Goal: Register for event/course

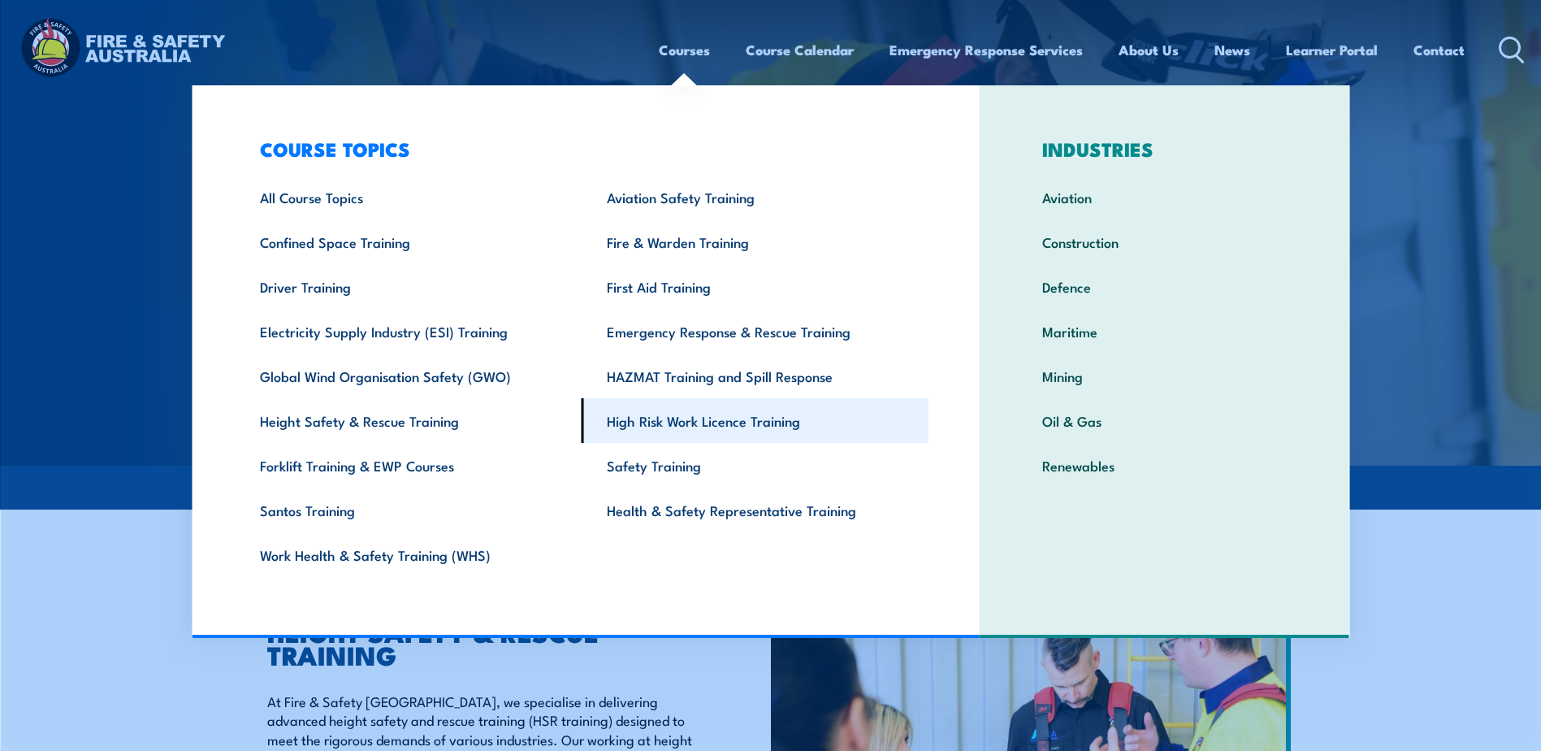
click at [666, 427] on link "High Risk Work Licence Training" at bounding box center [755, 420] width 347 height 45
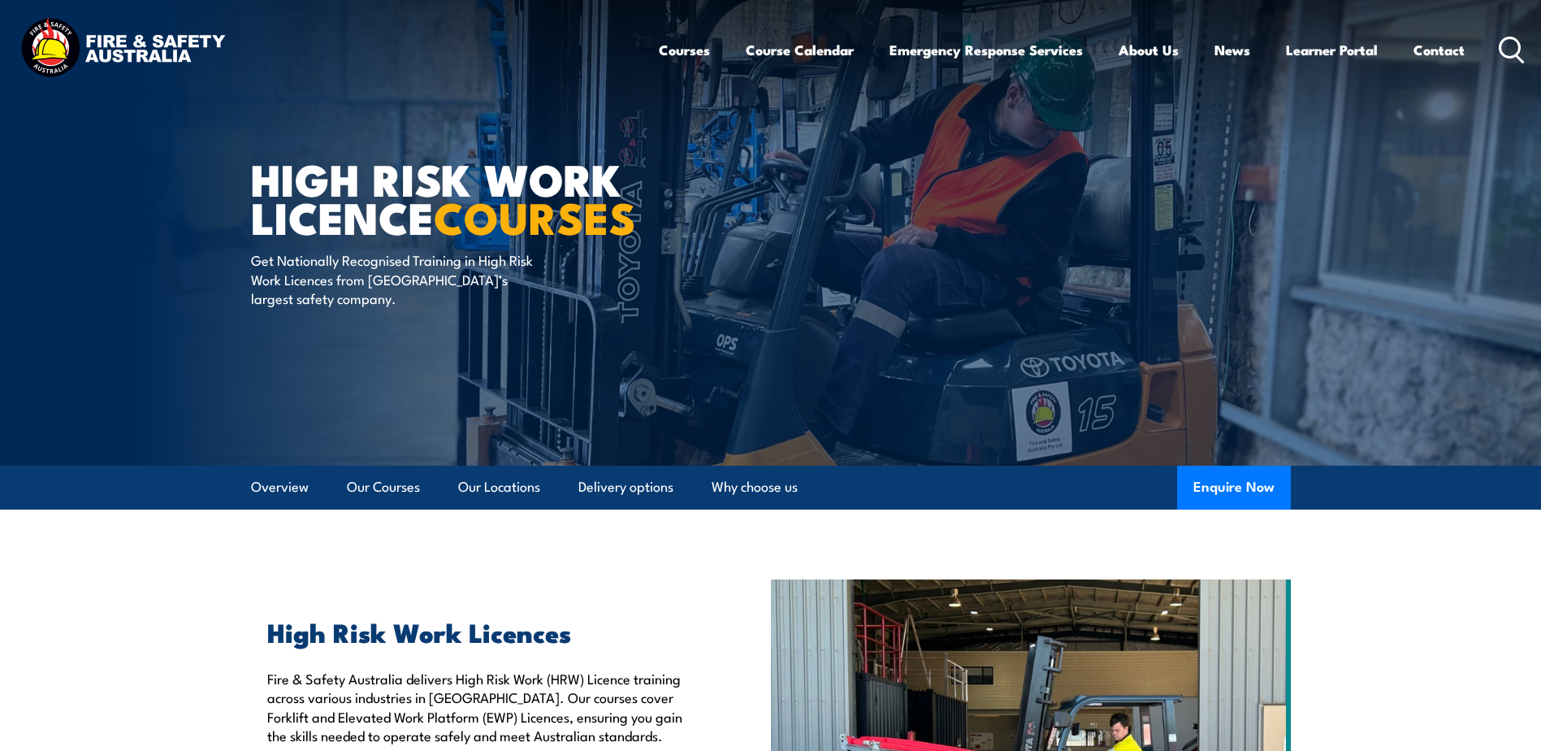
click at [1518, 43] on circle at bounding box center [1509, 46] width 19 height 19
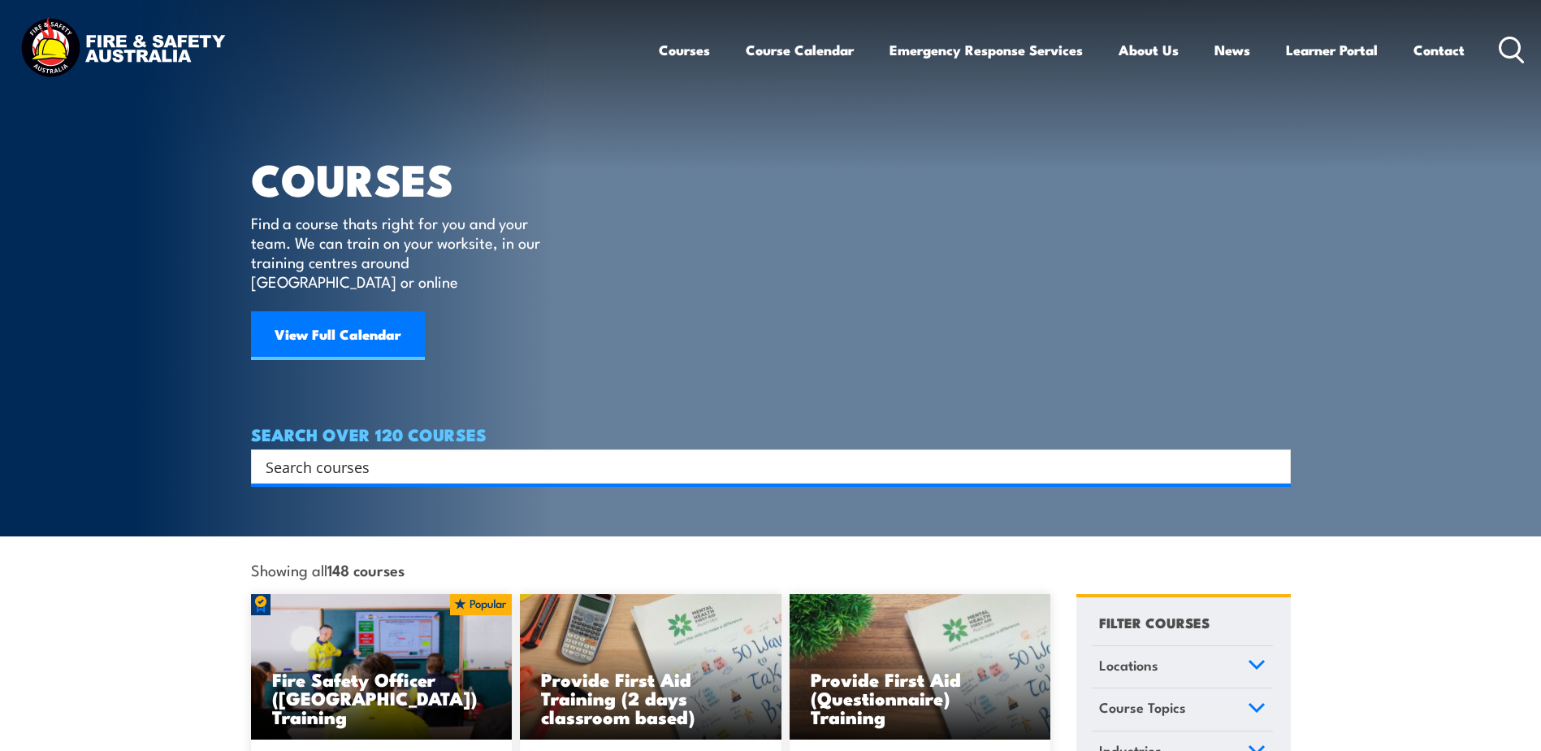
click at [729, 454] on input "Search input" at bounding box center [760, 466] width 989 height 24
type input "work safely at heights"
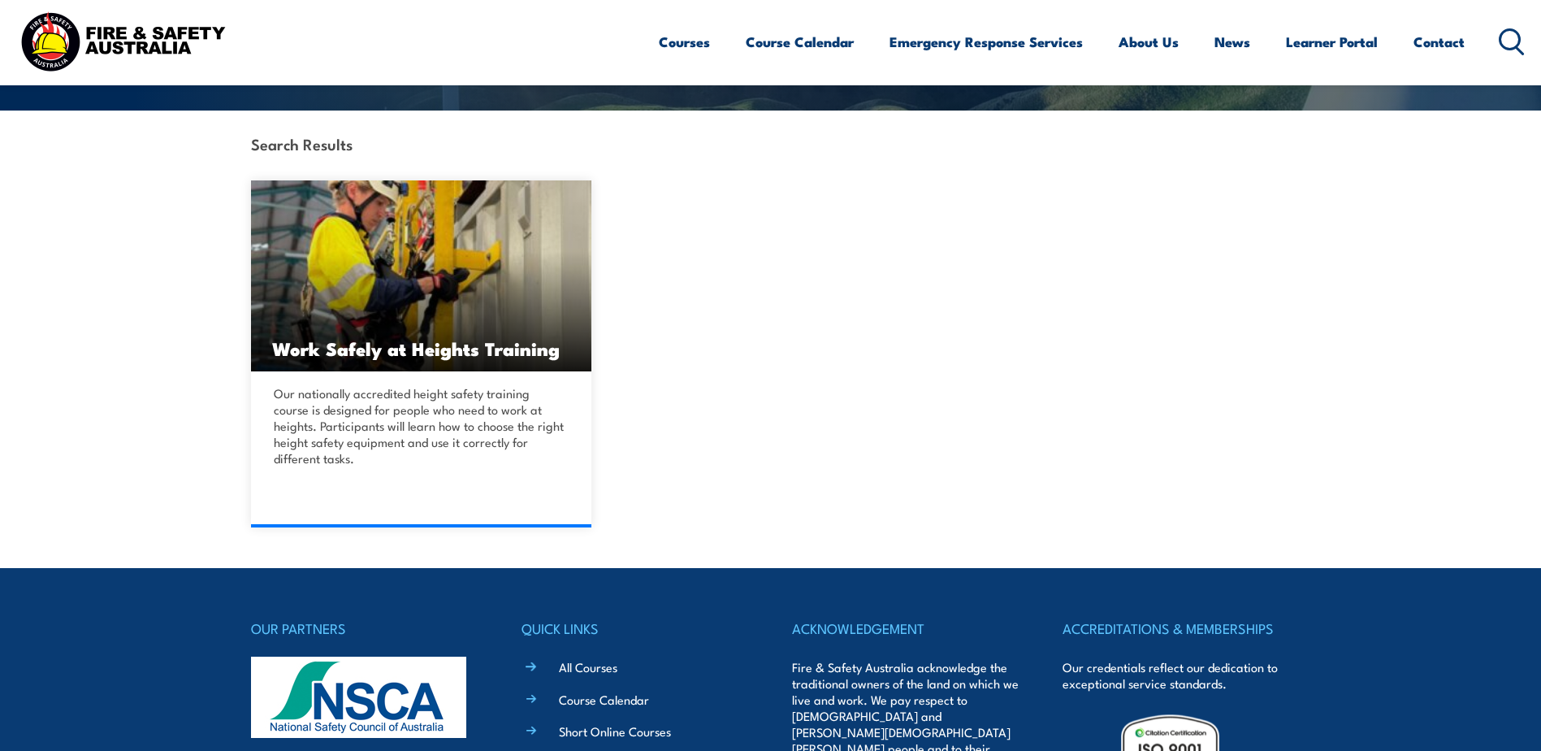
scroll to position [357, 0]
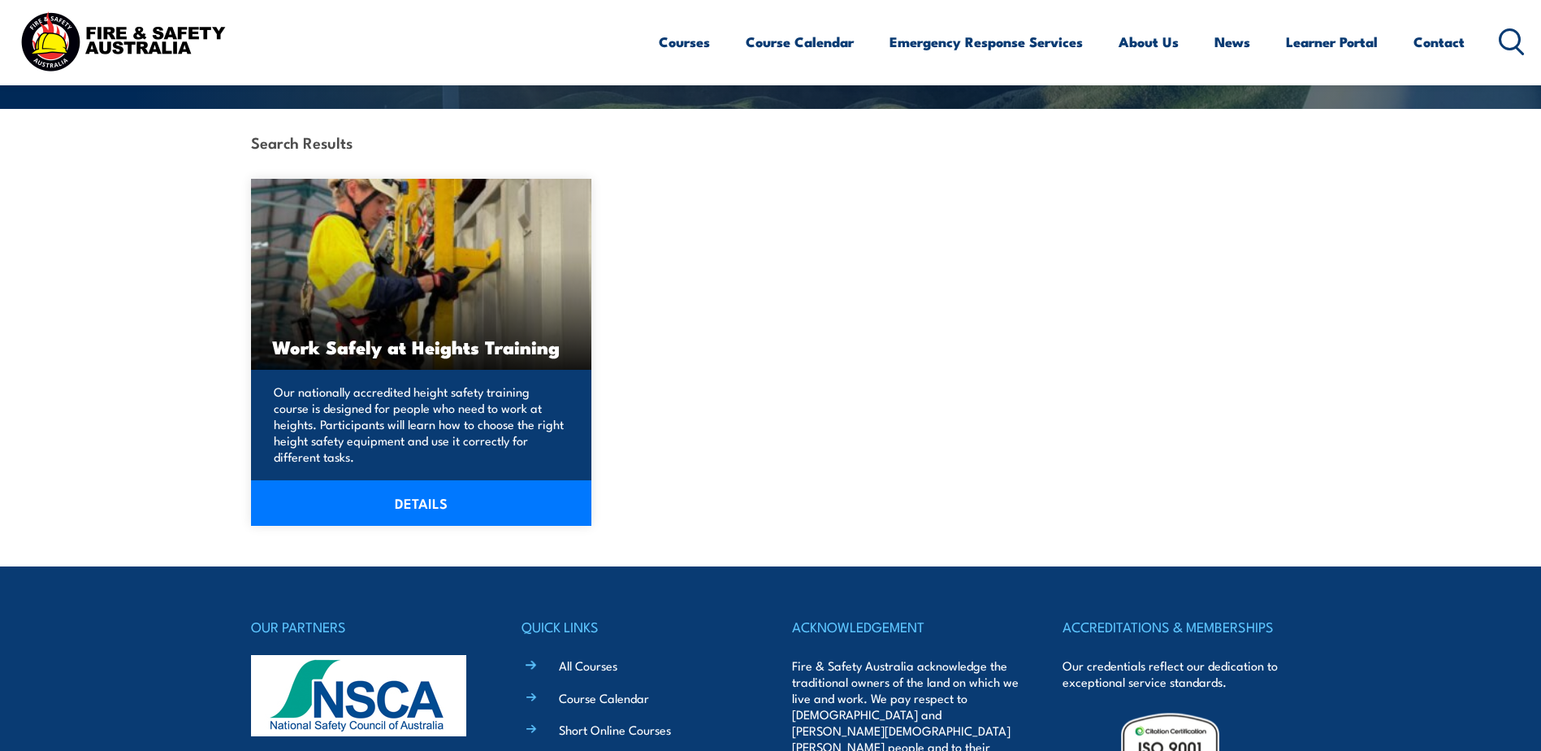
click at [498, 346] on h3 "Work Safely at Heights Training" at bounding box center [421, 346] width 299 height 19
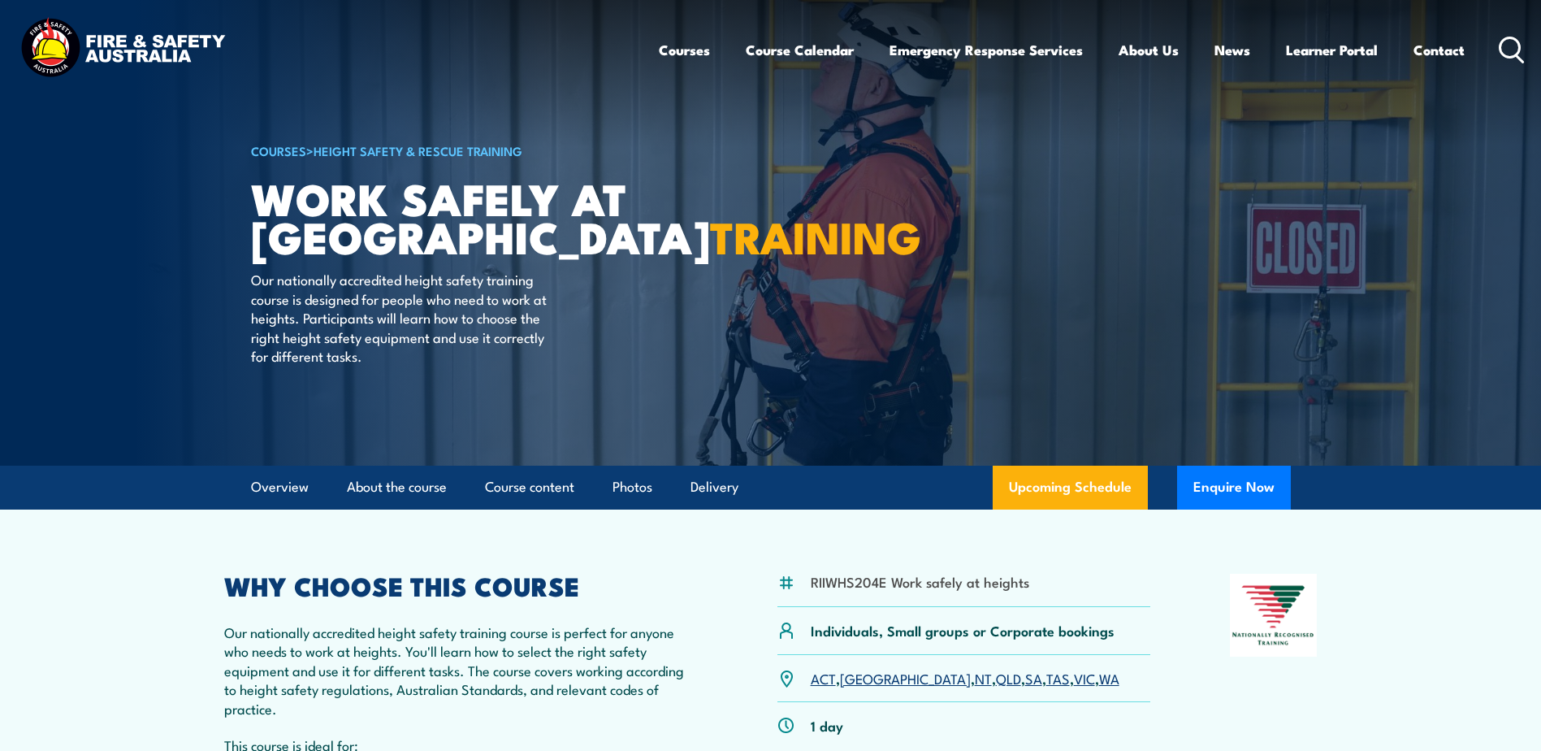
click at [996, 682] on link "QLD" at bounding box center [1008, 677] width 25 height 19
click at [193, 620] on section "RIIWHS204E Work safely at heights Individuals, Small groups or Corporate bookin…" at bounding box center [770, 696] width 1541 height 374
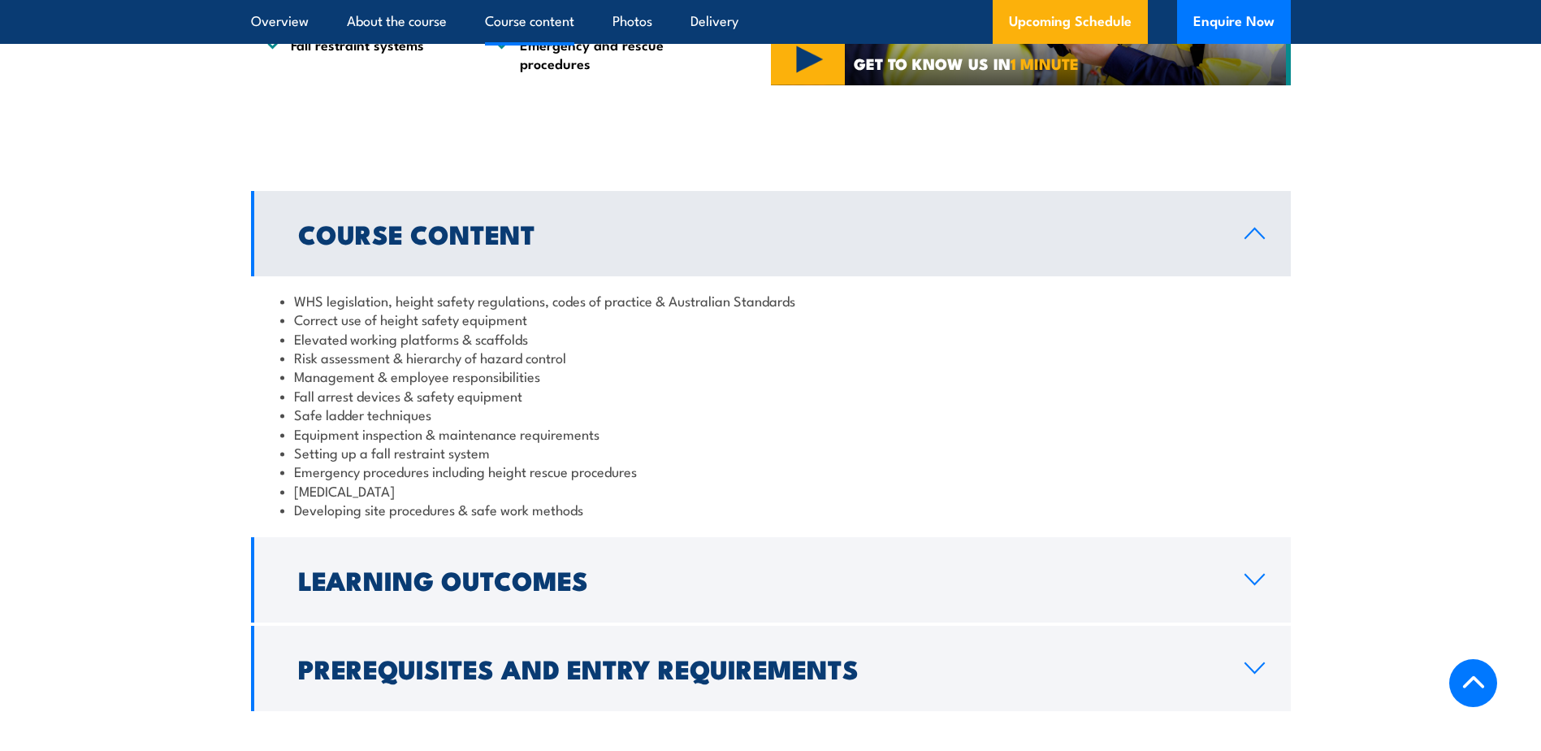
scroll to position [1204, 0]
